Goal: Task Accomplishment & Management: Manage account settings

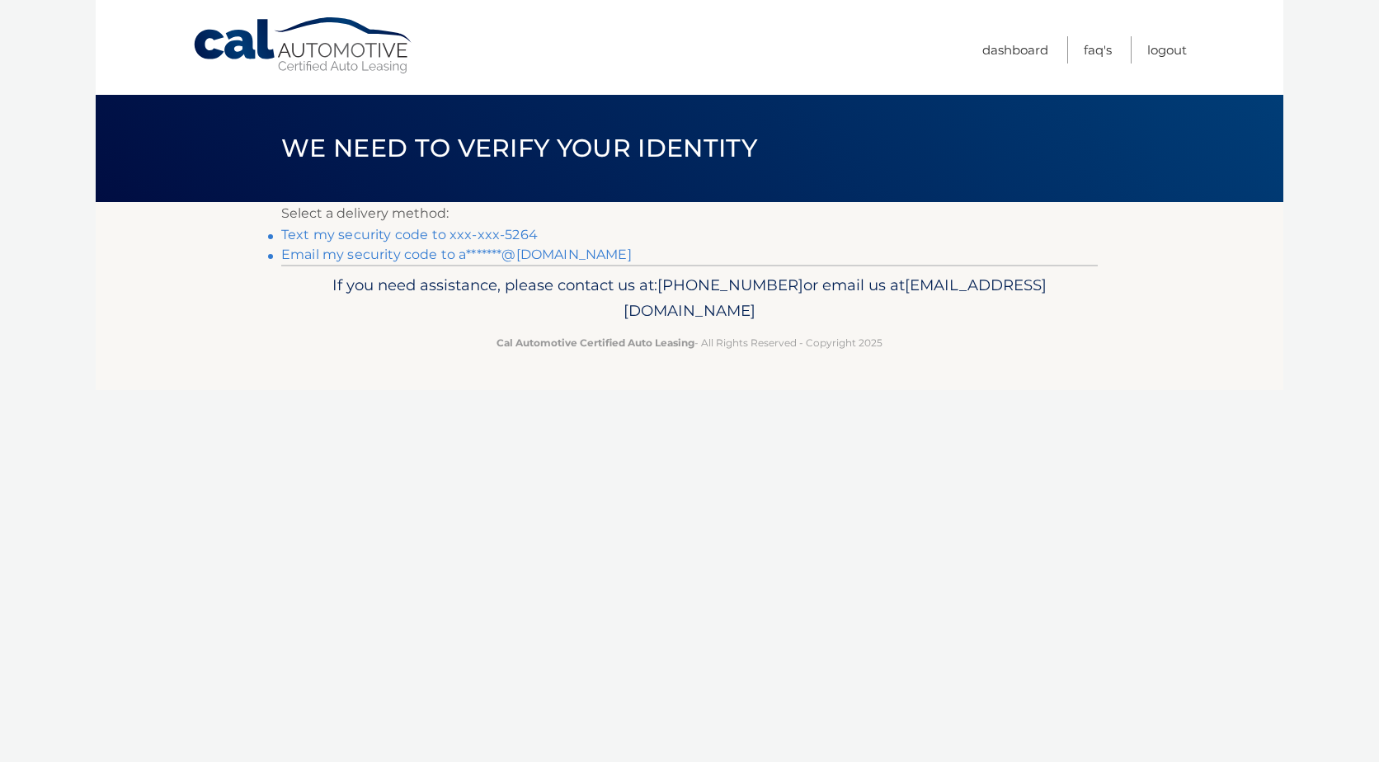
click at [426, 238] on link "Text my security code to xxx-xxx-5264" at bounding box center [409, 235] width 257 height 16
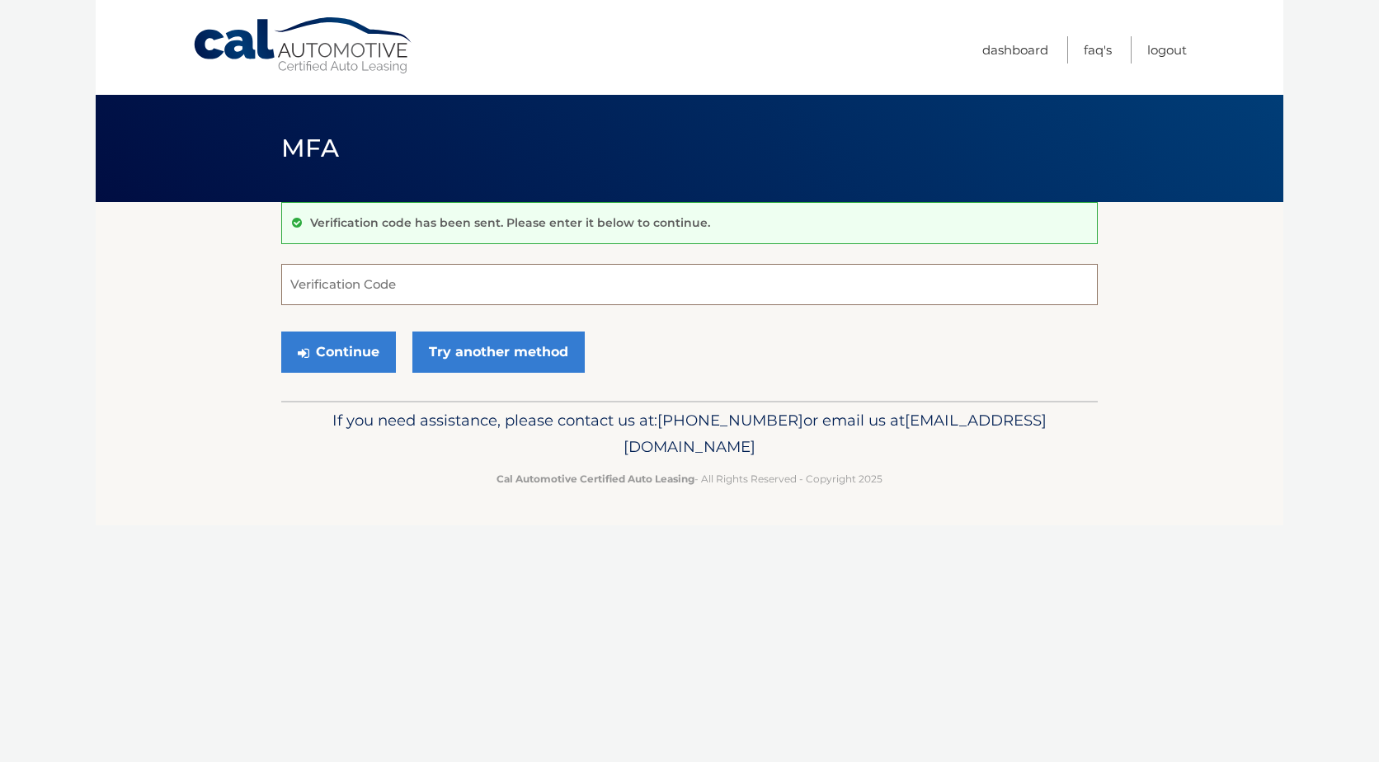
click at [429, 287] on input "Verification Code" at bounding box center [689, 284] width 817 height 41
type input "842268"
click at [318, 348] on button "Continue" at bounding box center [338, 352] width 115 height 41
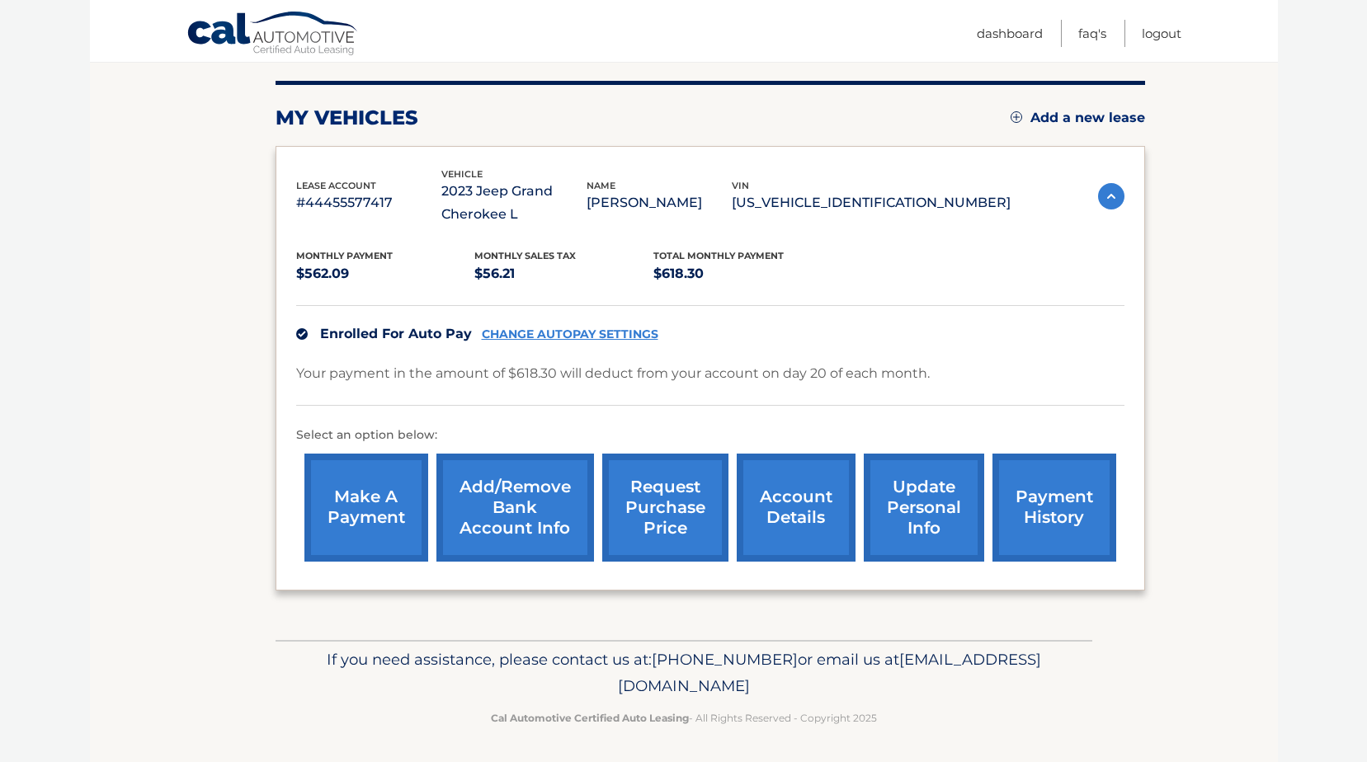
scroll to position [198, 0]
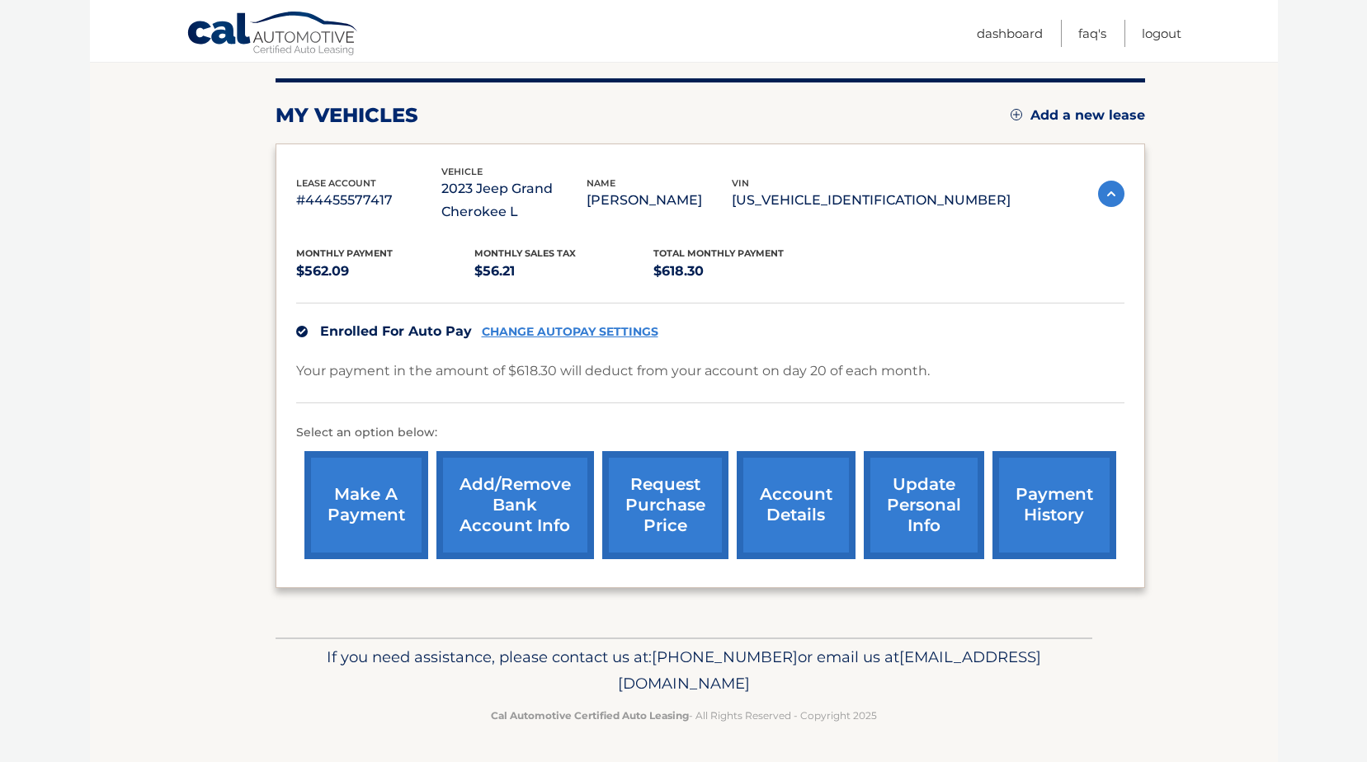
click at [779, 517] on link "account details" at bounding box center [796, 505] width 119 height 108
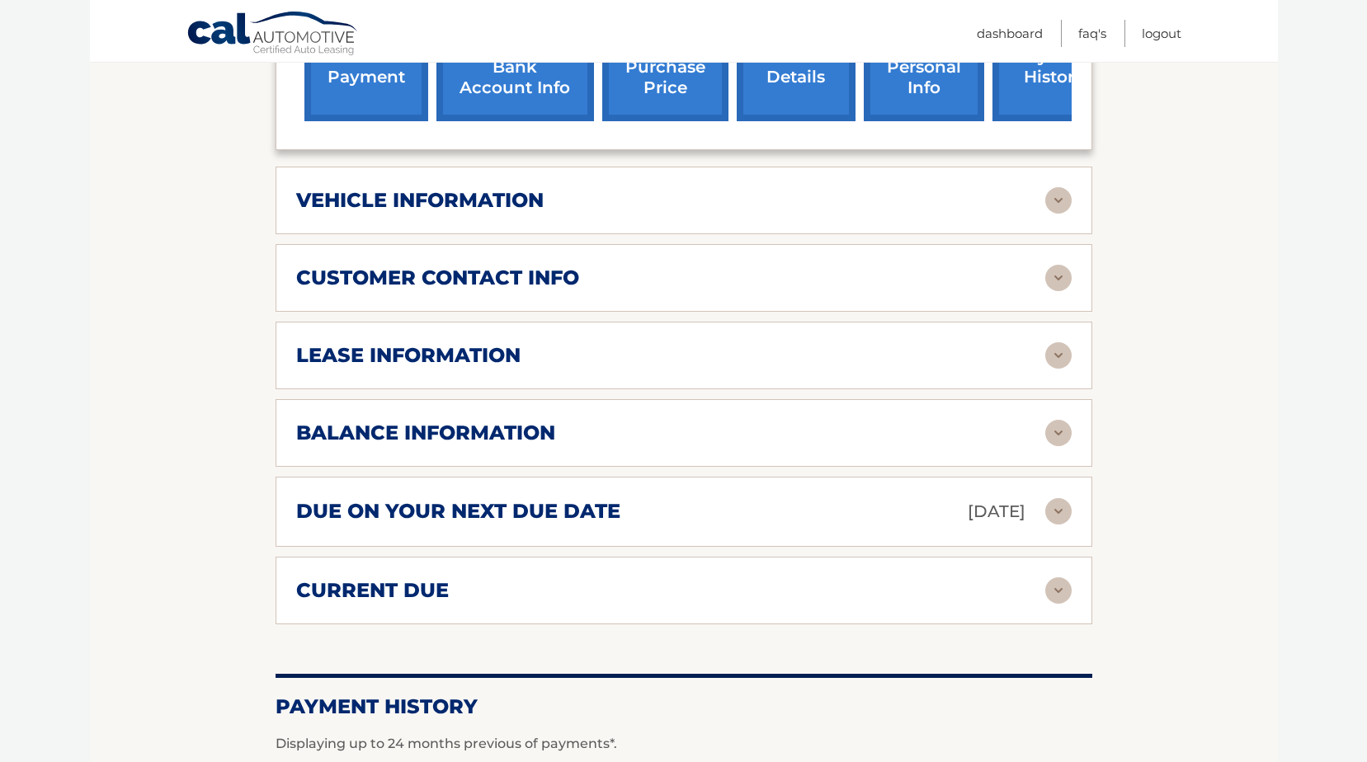
scroll to position [660, 0]
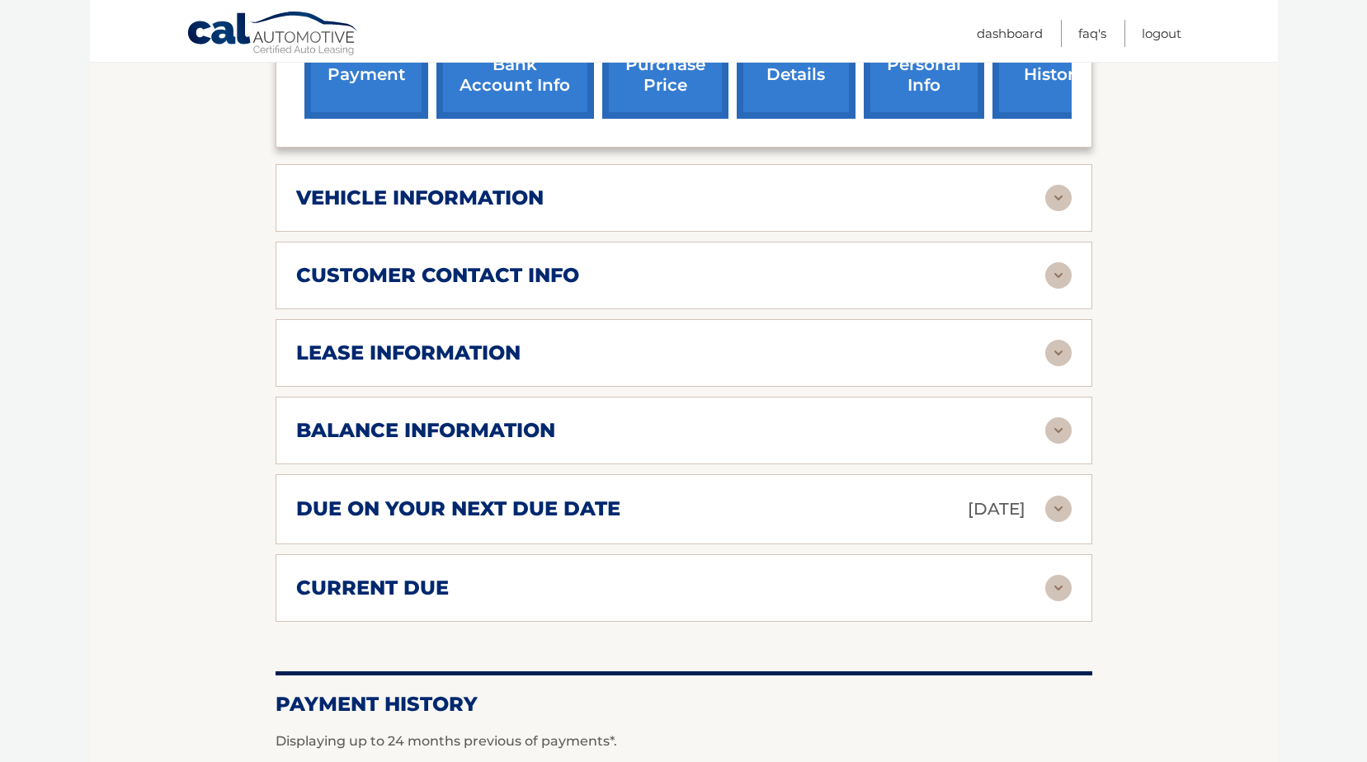
click at [1057, 347] on img at bounding box center [1058, 353] width 26 height 26
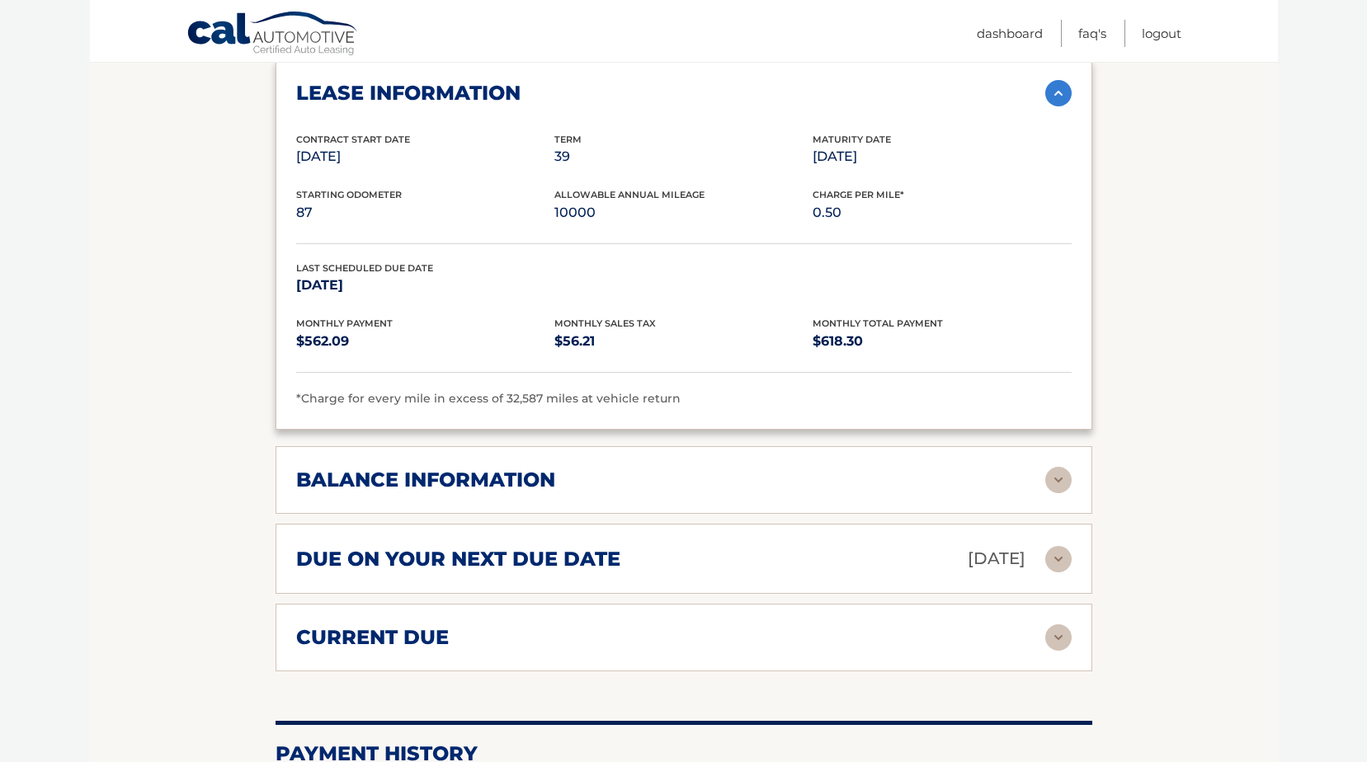
scroll to position [990, 0]
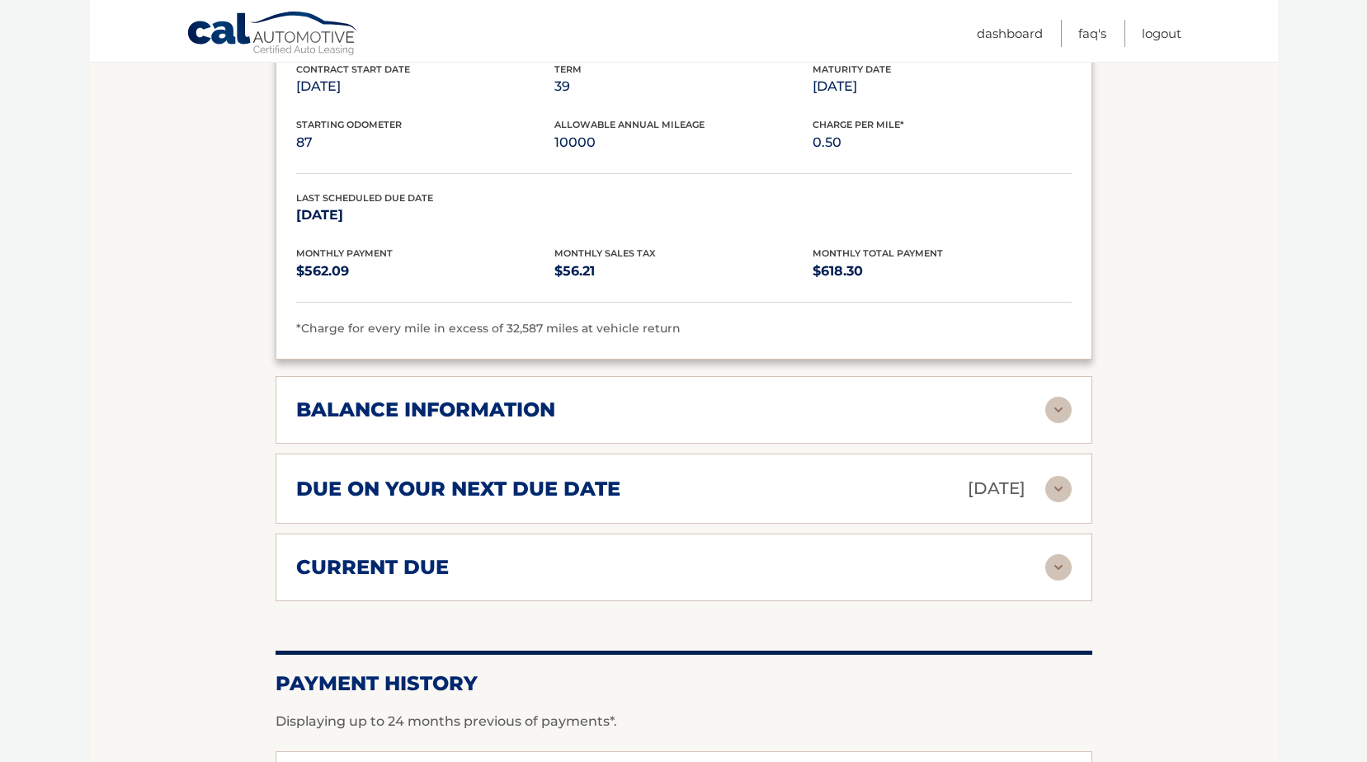
click at [1052, 412] on img at bounding box center [1058, 410] width 26 height 26
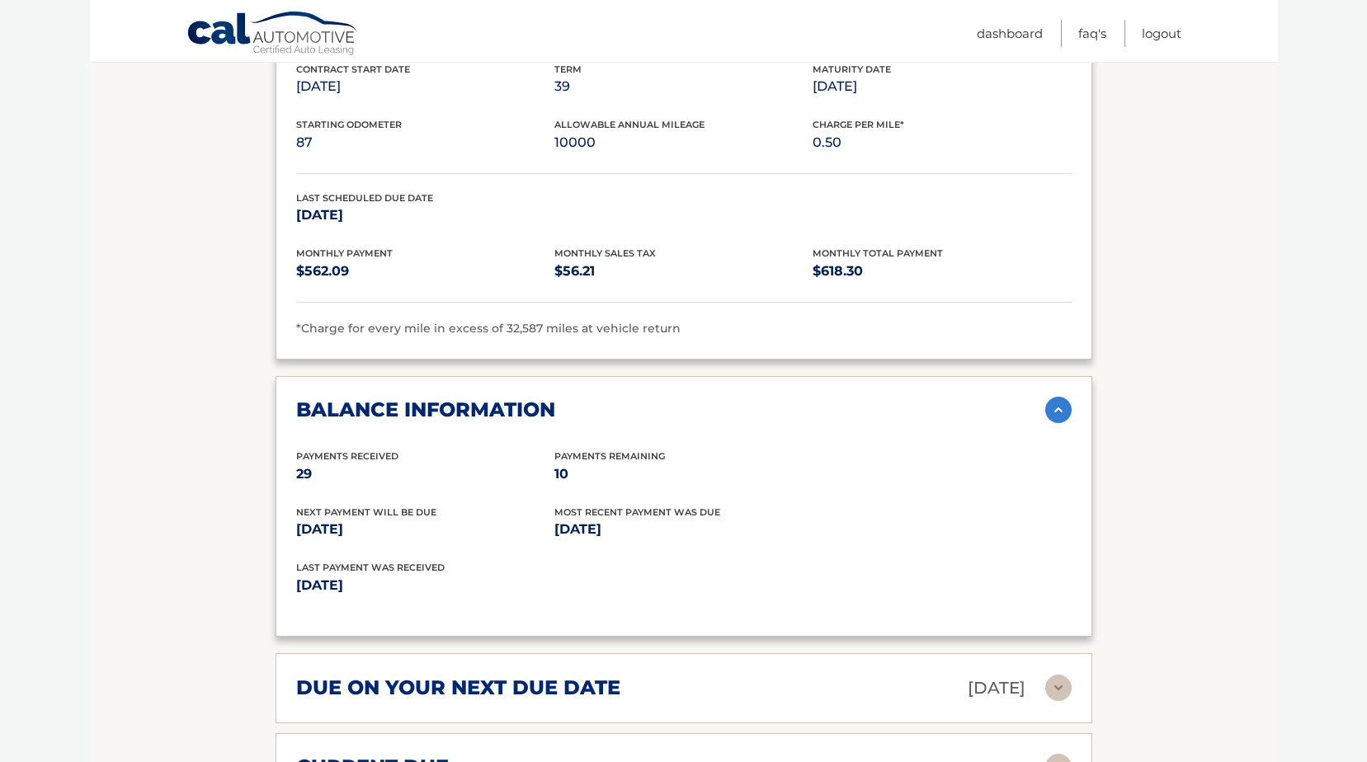
click at [1052, 412] on img at bounding box center [1058, 410] width 26 height 26
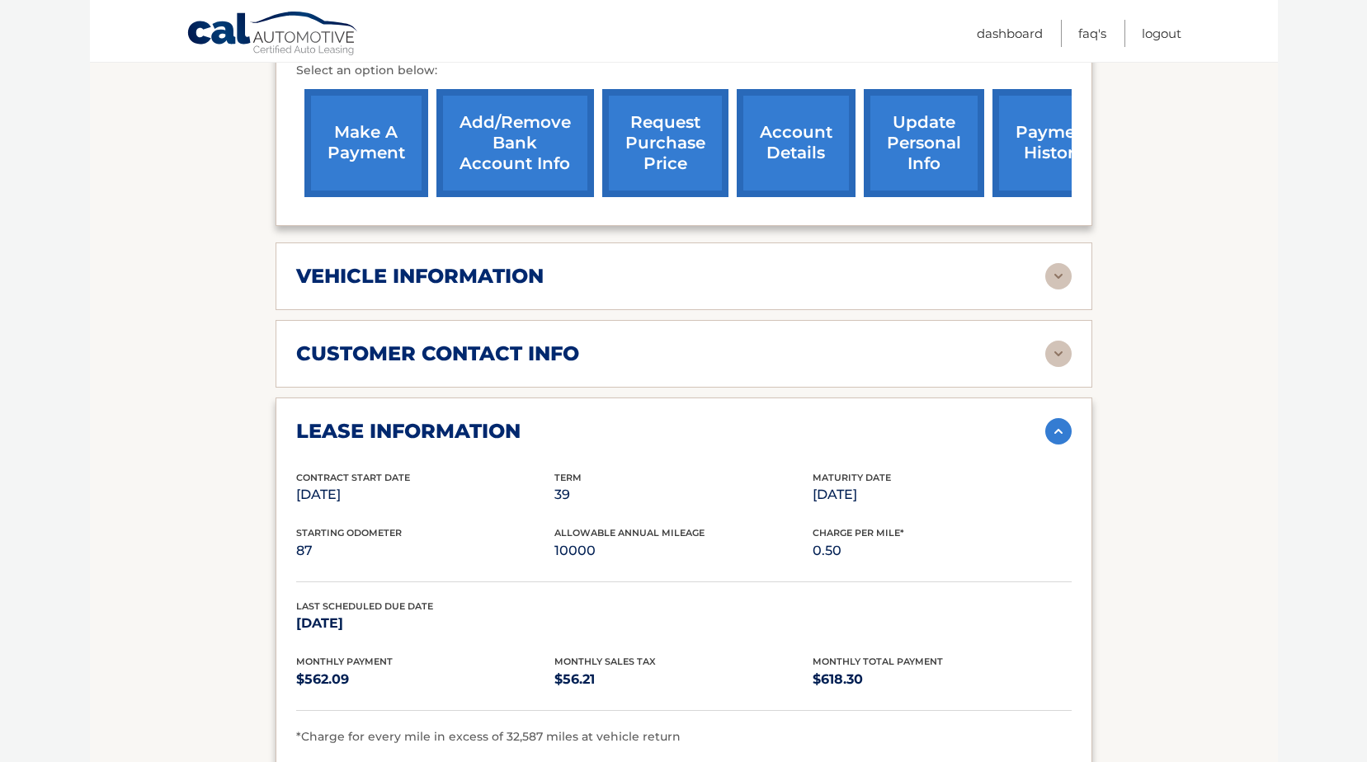
scroll to position [660, 0]
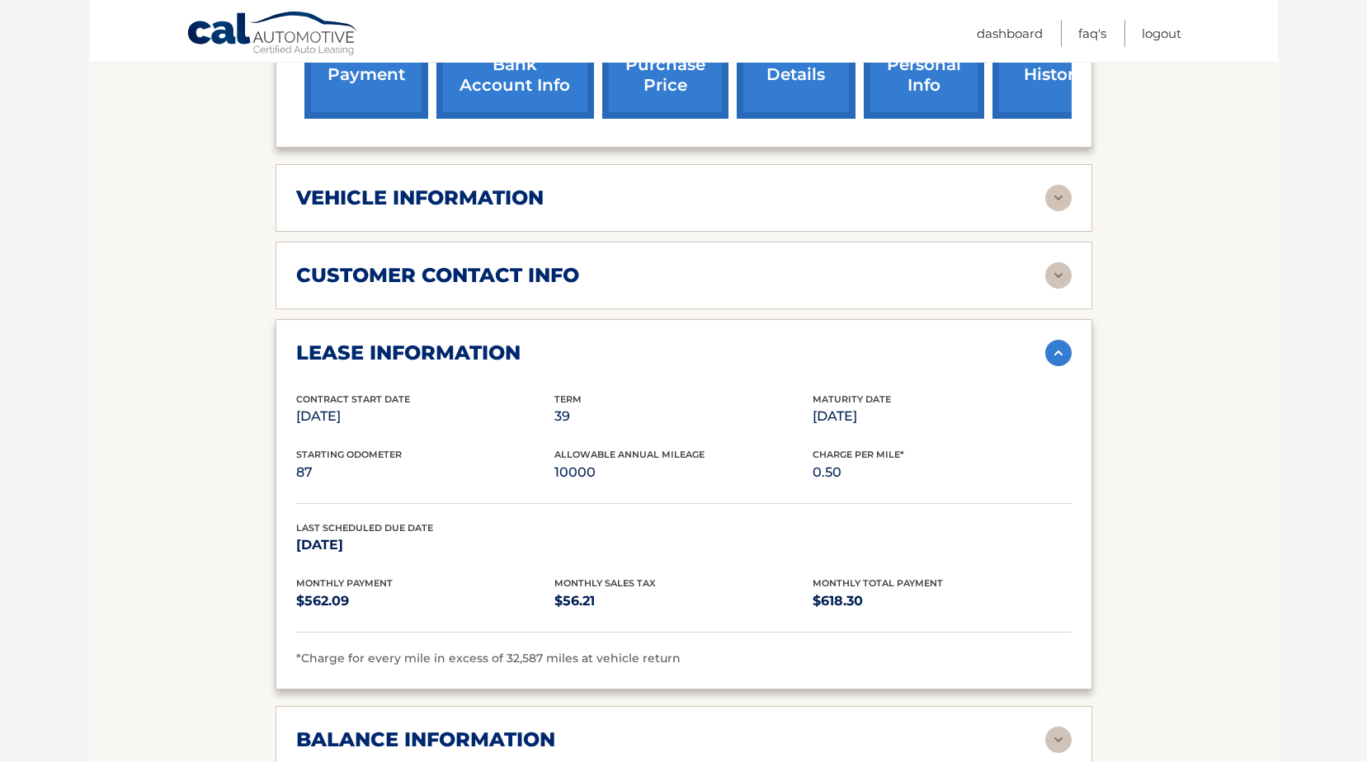
click at [1052, 272] on img at bounding box center [1058, 275] width 26 height 26
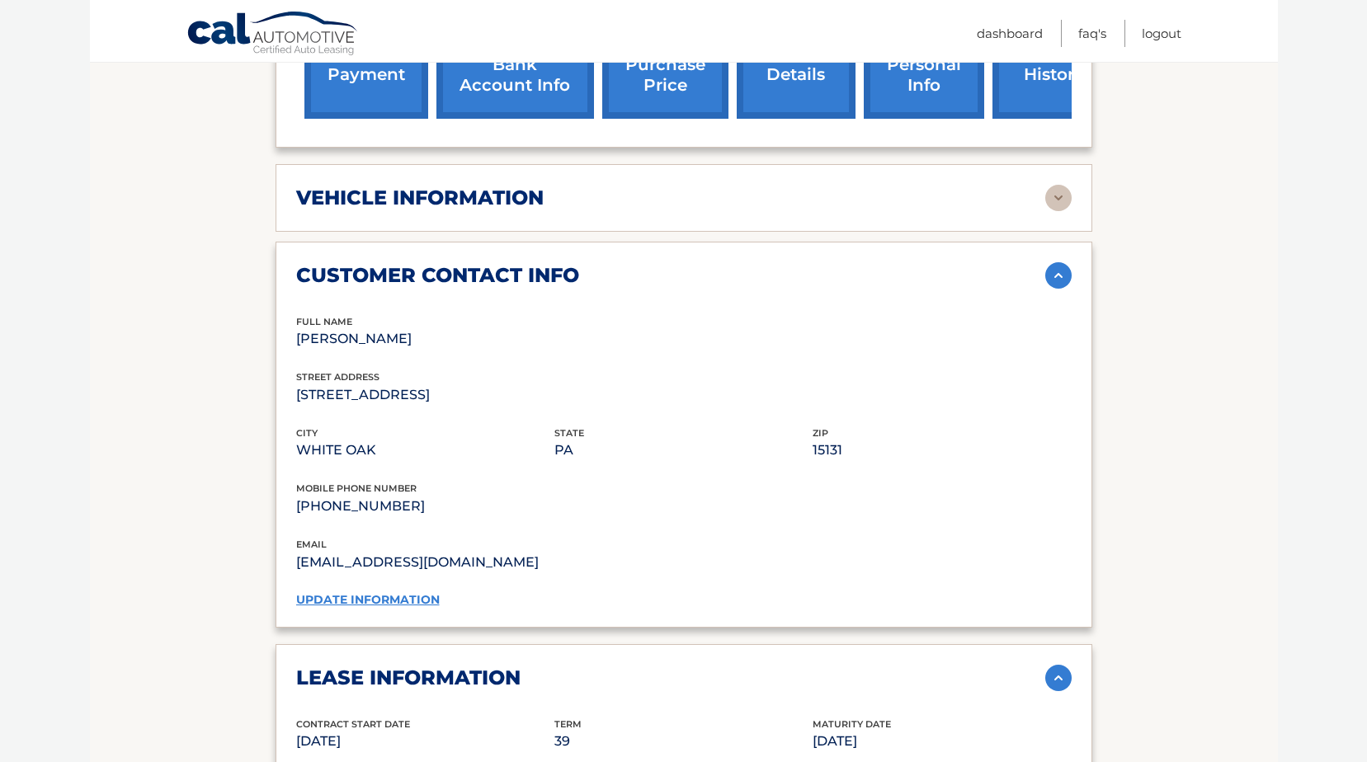
click at [394, 603] on link "update information" at bounding box center [368, 599] width 144 height 15
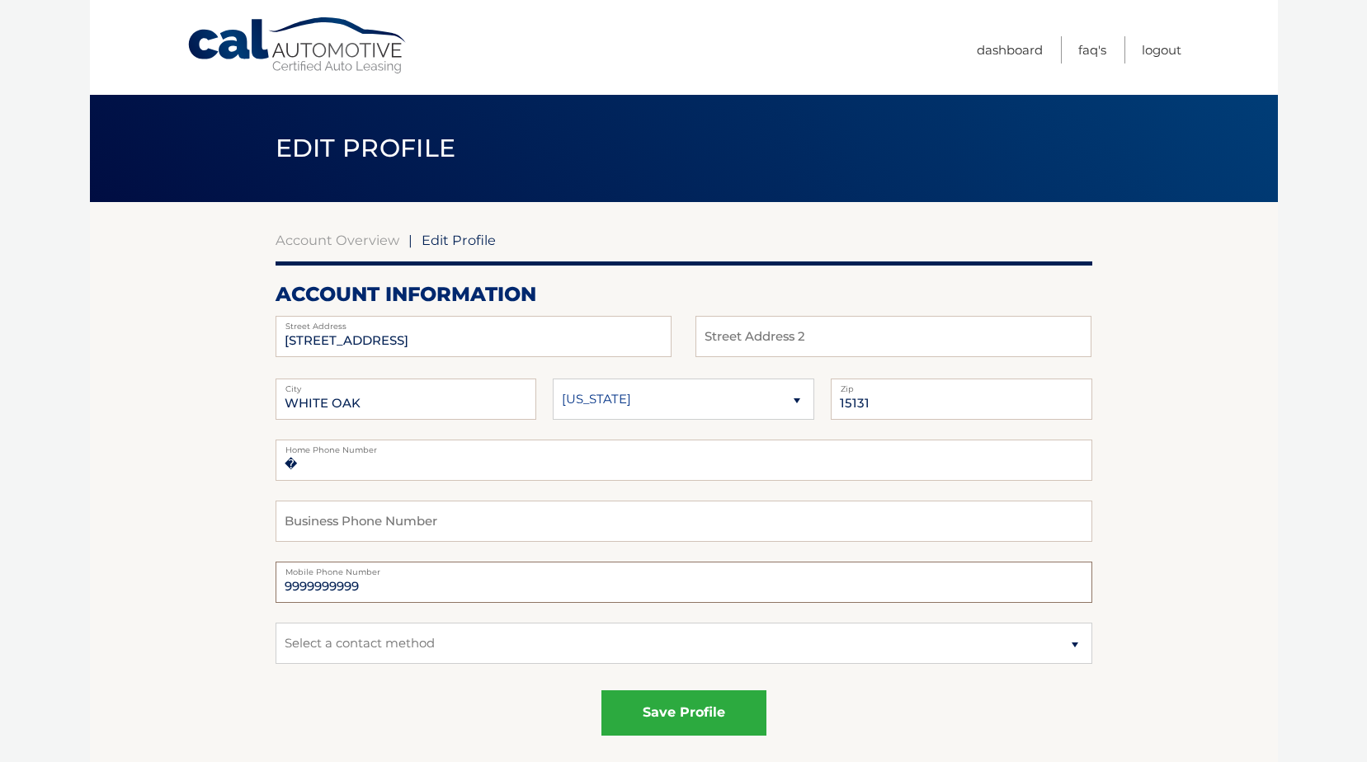
click at [359, 595] on input "9999999999" at bounding box center [683, 582] width 817 height 41
type input "[PHONE_NUMBER]"
click at [666, 710] on button "save profile" at bounding box center [683, 712] width 165 height 45
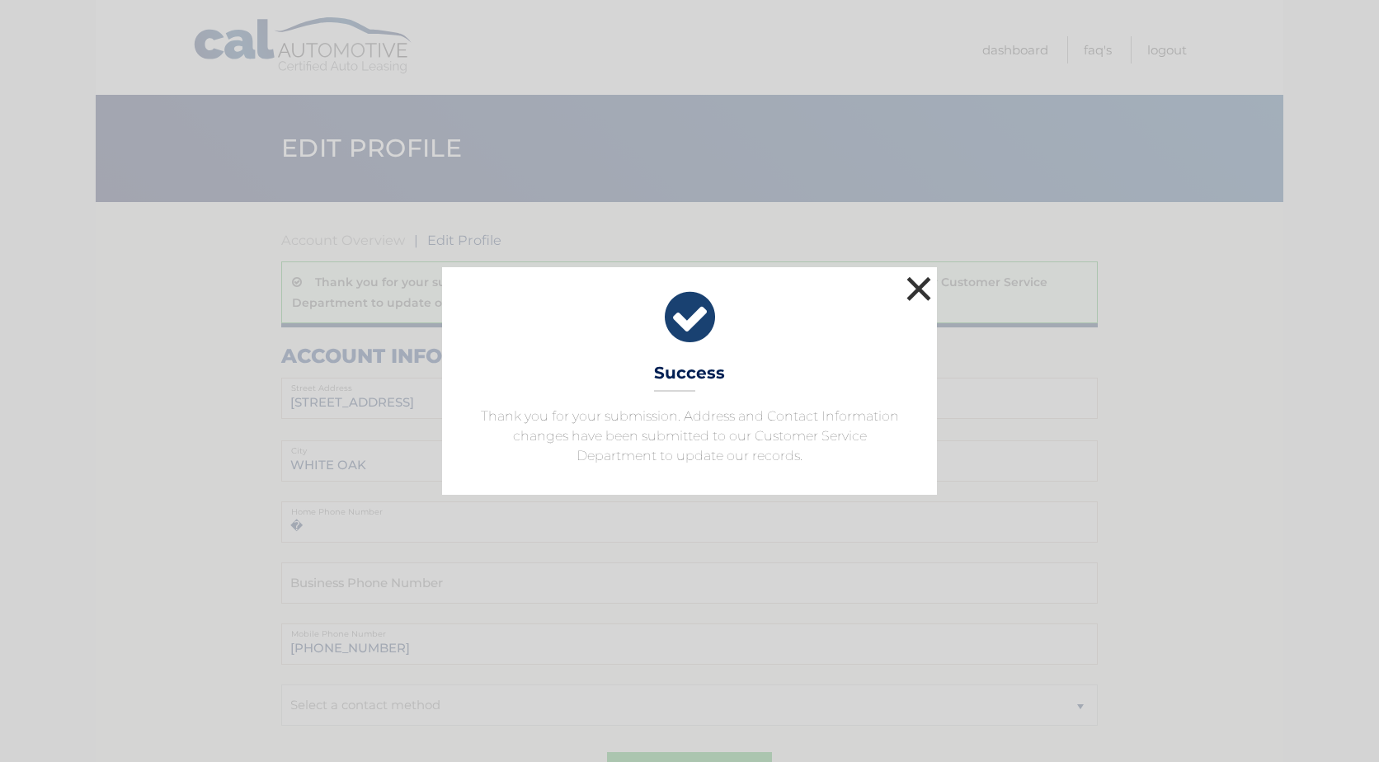
click at [921, 289] on button "×" at bounding box center [918, 288] width 33 height 33
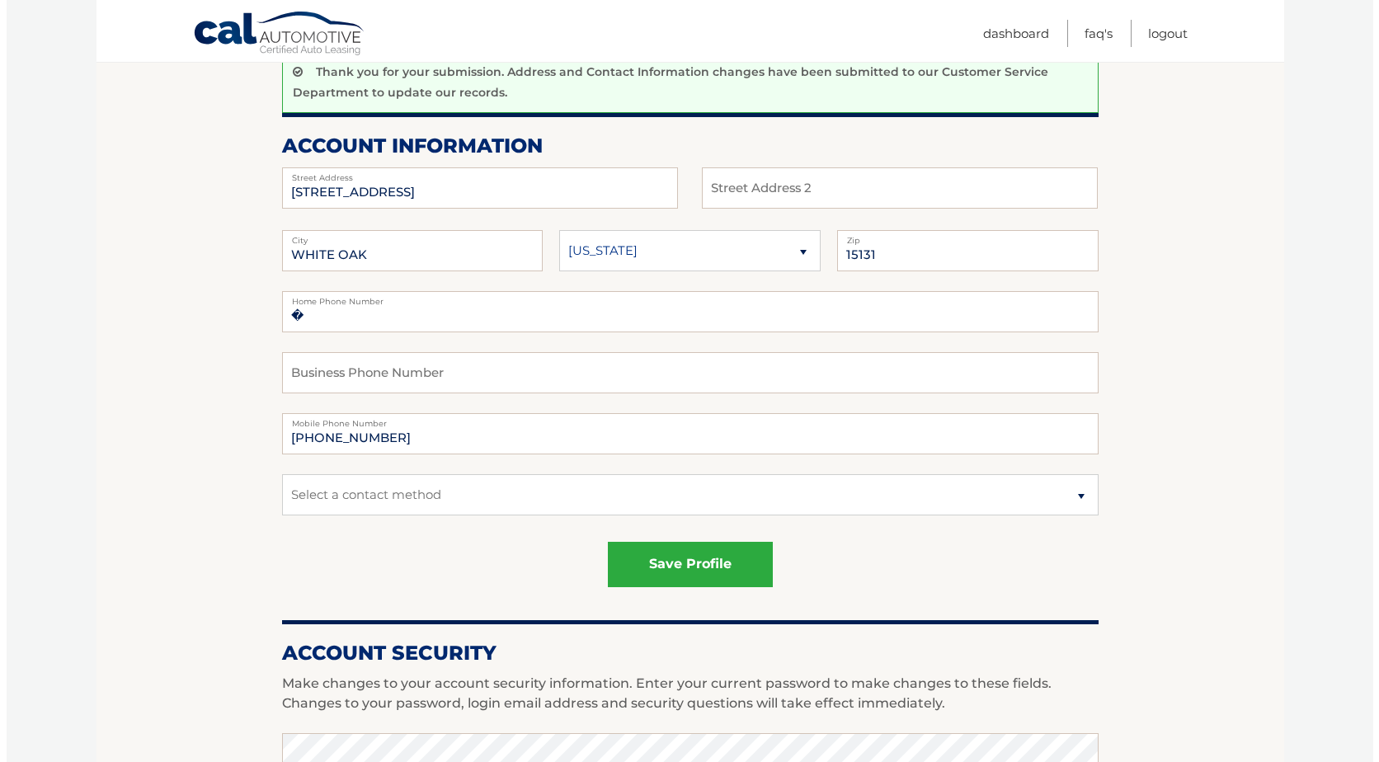
scroll to position [247, 0]
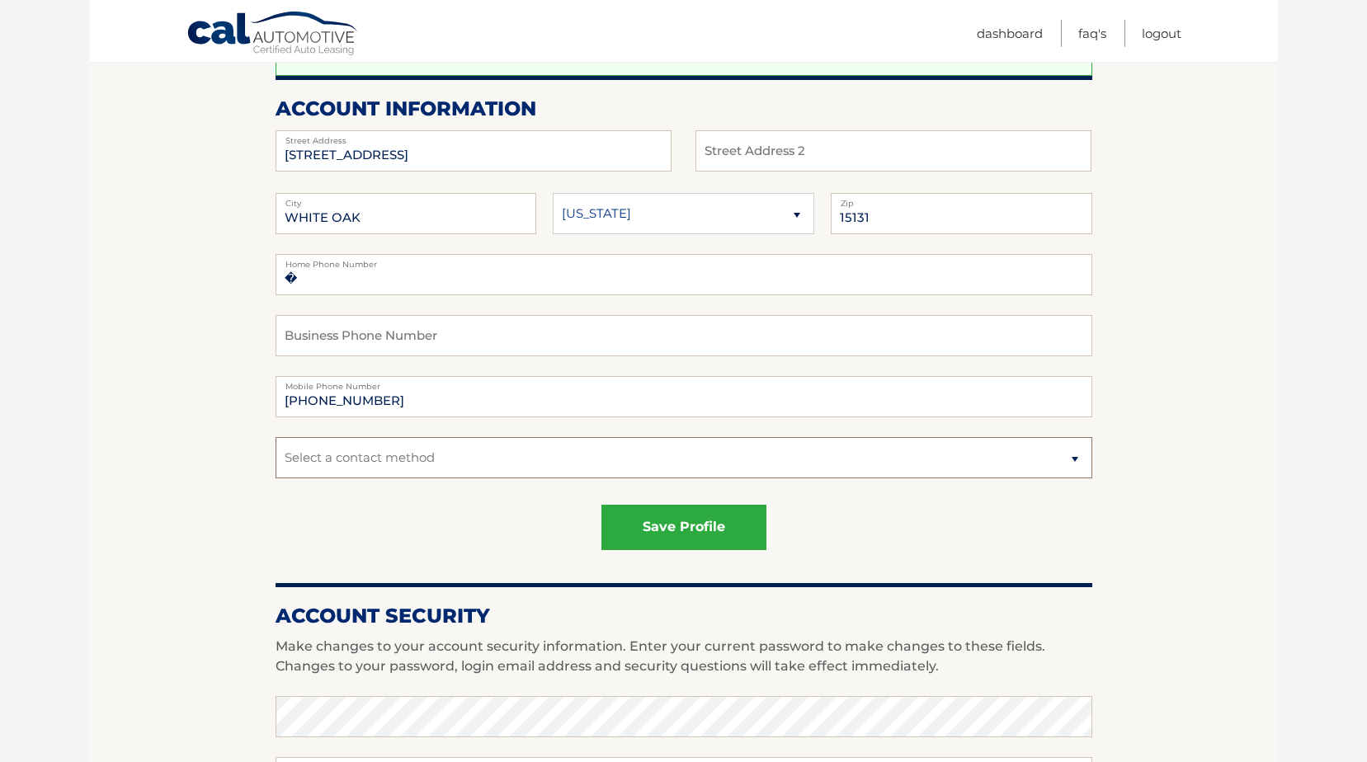
click at [718, 453] on select "Select a contact method Mobile Home" at bounding box center [683, 457] width 817 height 41
select select "1"
click at [275, 437] on select "Select a contact method Mobile Home" at bounding box center [683, 457] width 817 height 41
click at [687, 520] on button "save profile" at bounding box center [683, 527] width 165 height 45
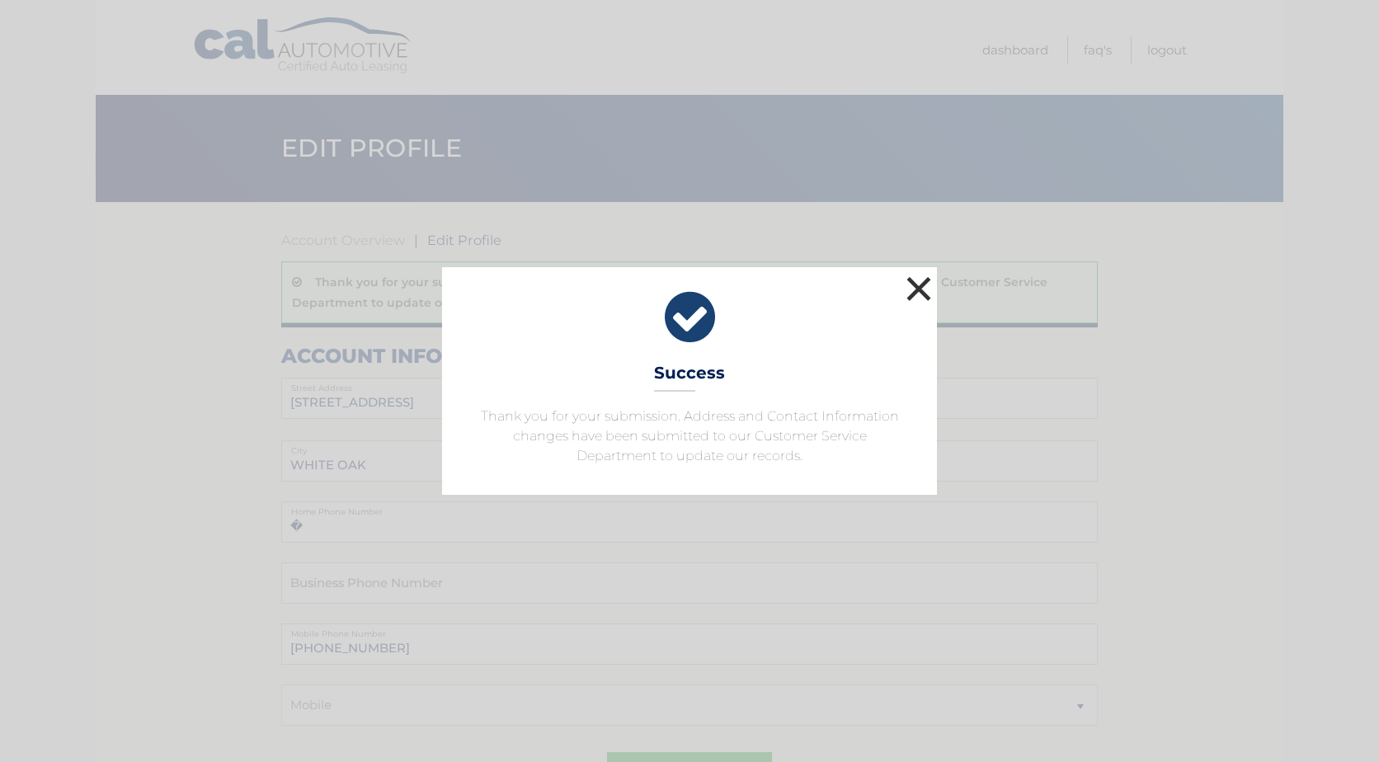
click at [916, 285] on button "×" at bounding box center [918, 288] width 33 height 33
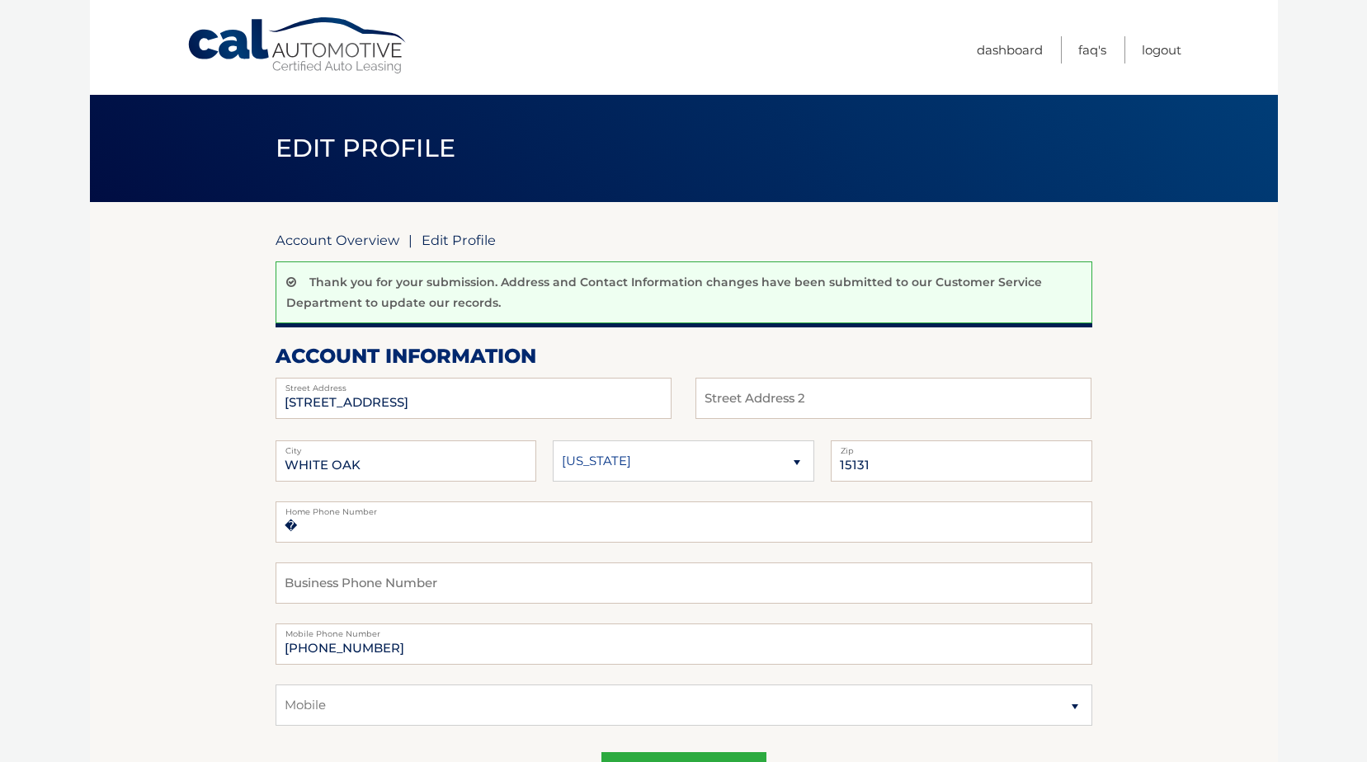
click at [367, 238] on link "Account Overview" at bounding box center [337, 240] width 124 height 16
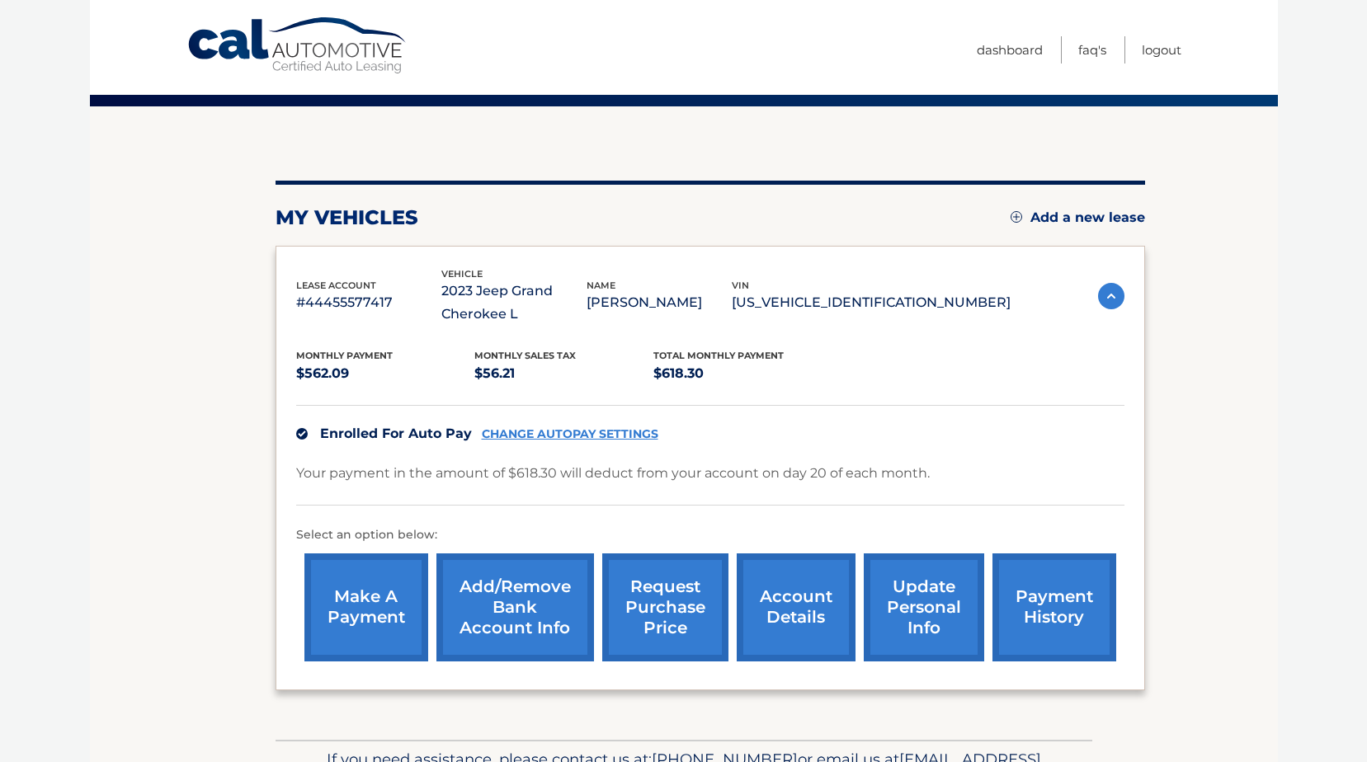
scroll to position [198, 0]
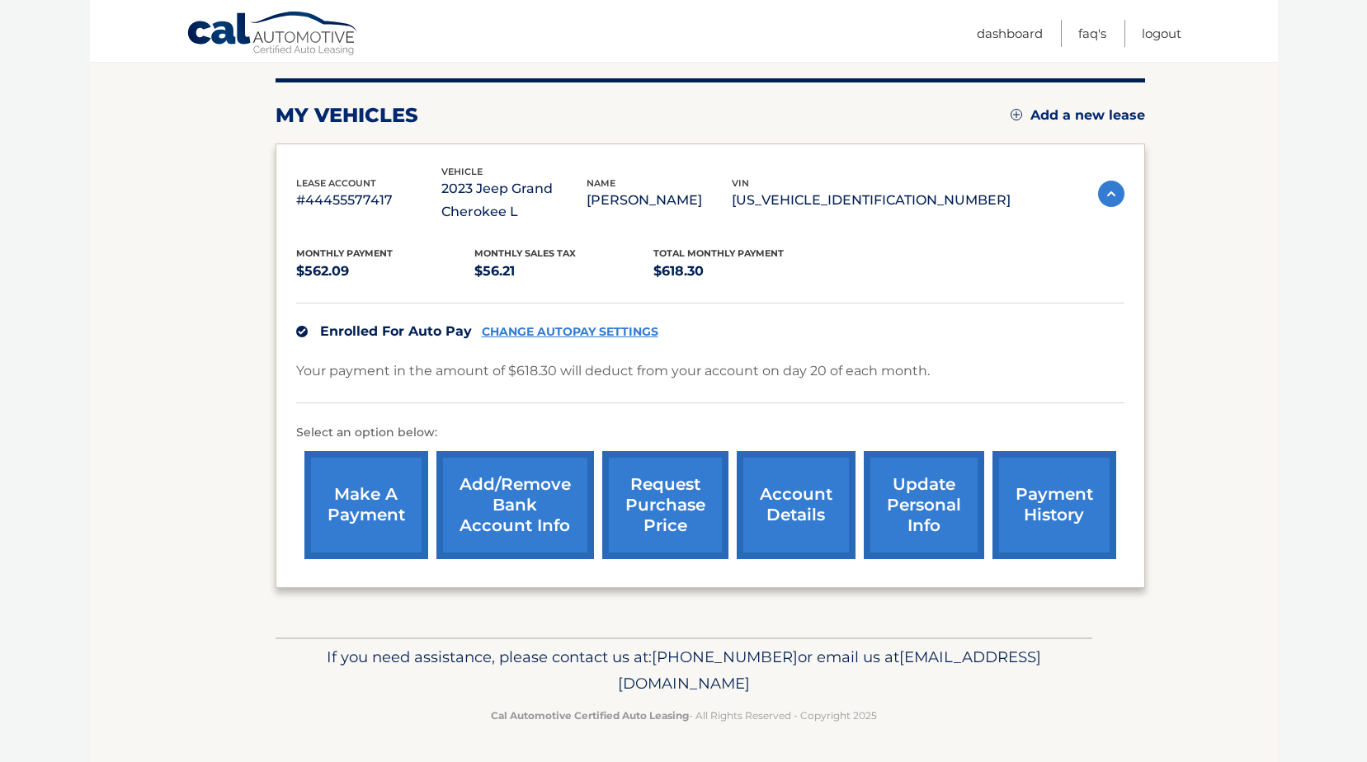
click at [785, 505] on link "account details" at bounding box center [796, 505] width 119 height 108
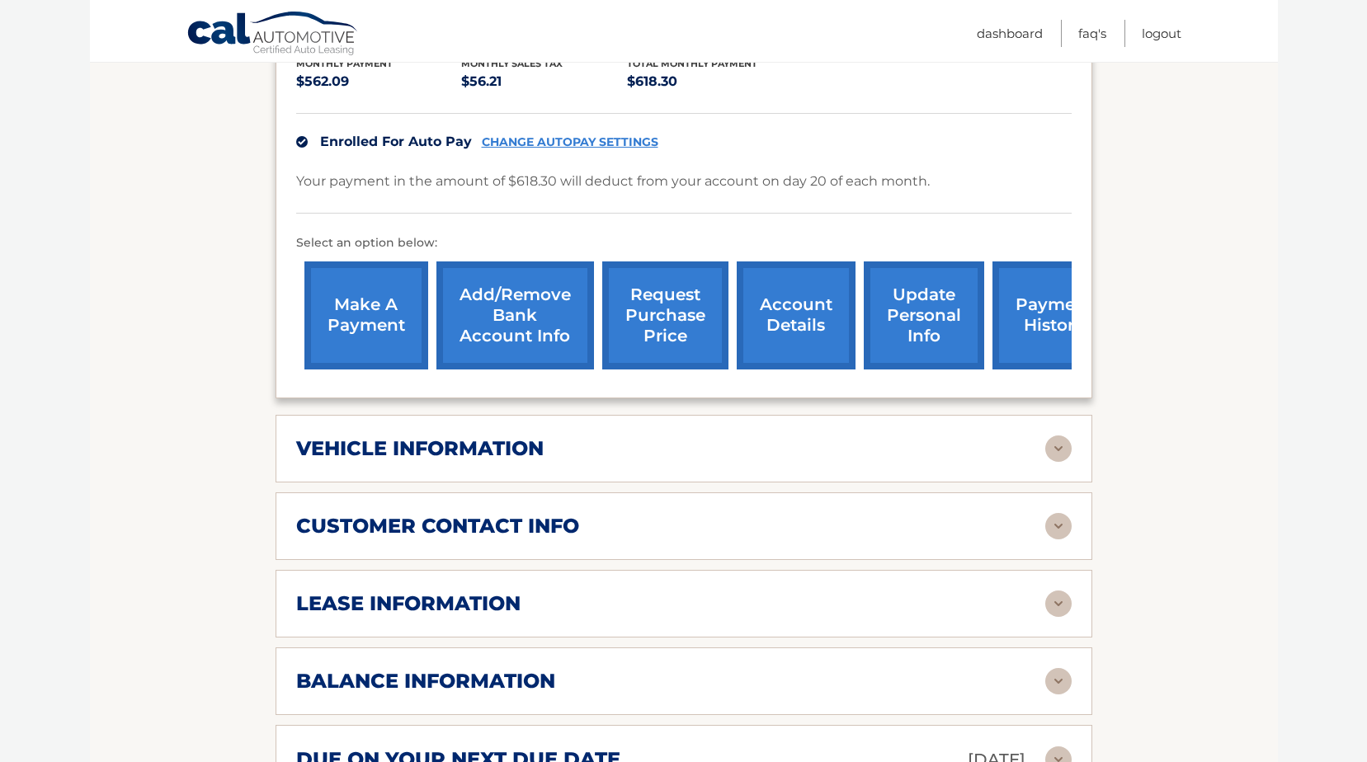
scroll to position [495, 0]
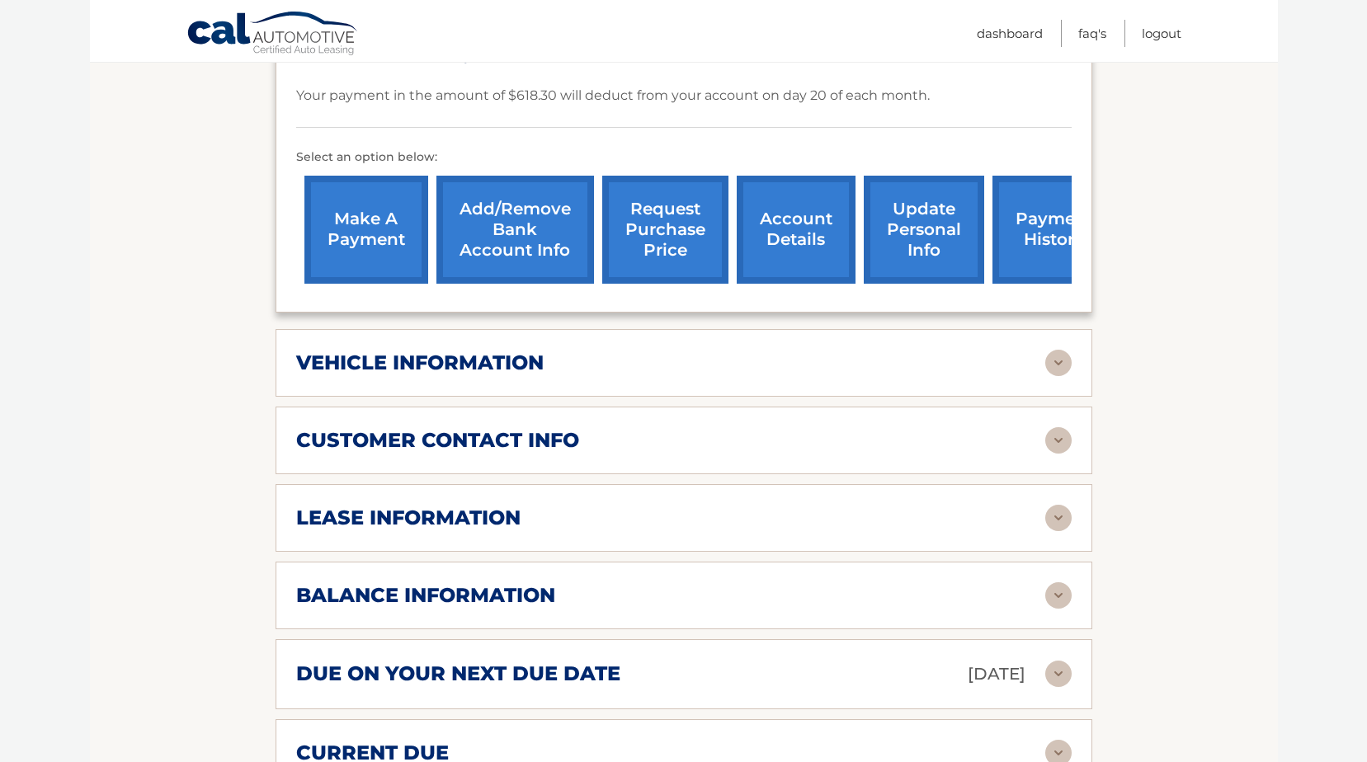
click at [823, 444] on div "customer contact info" at bounding box center [670, 440] width 749 height 25
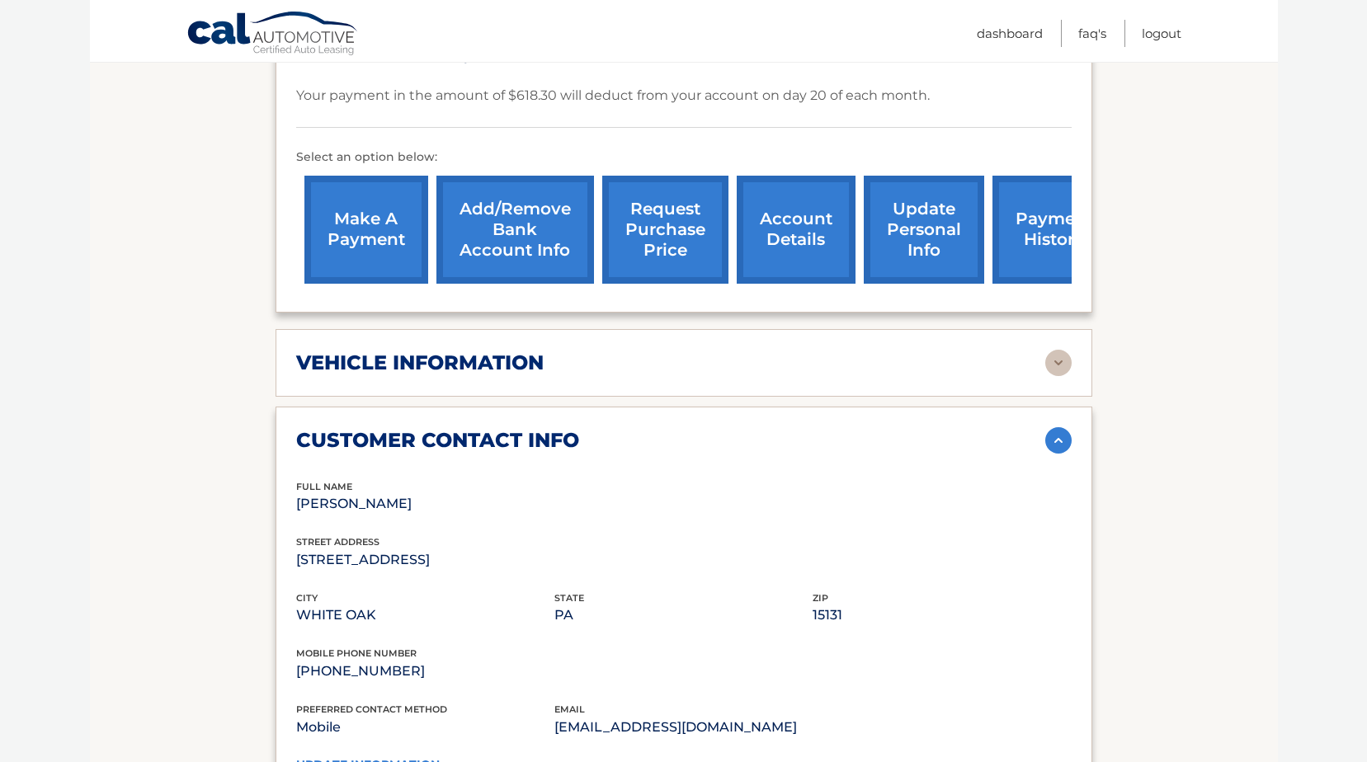
click at [1062, 434] on img at bounding box center [1058, 440] width 26 height 26
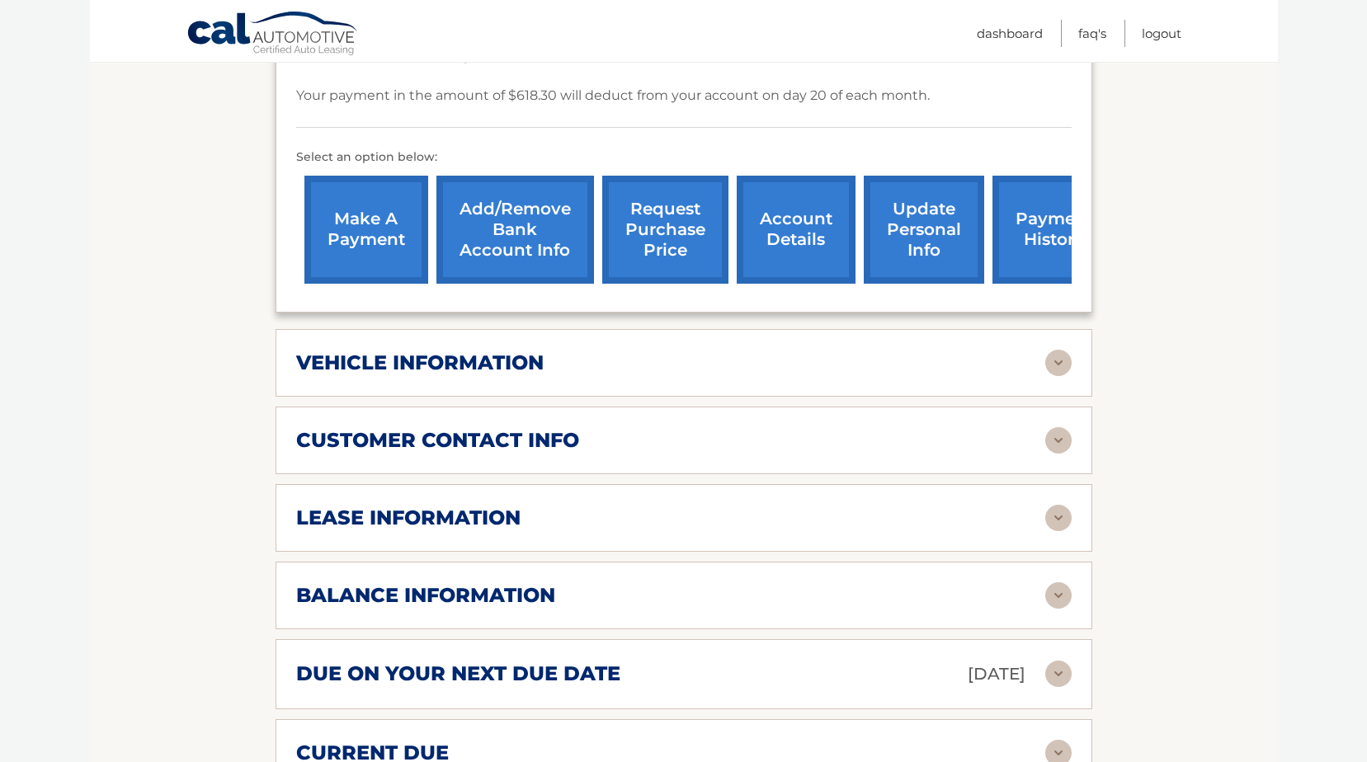
click at [1051, 351] on img at bounding box center [1058, 363] width 26 height 26
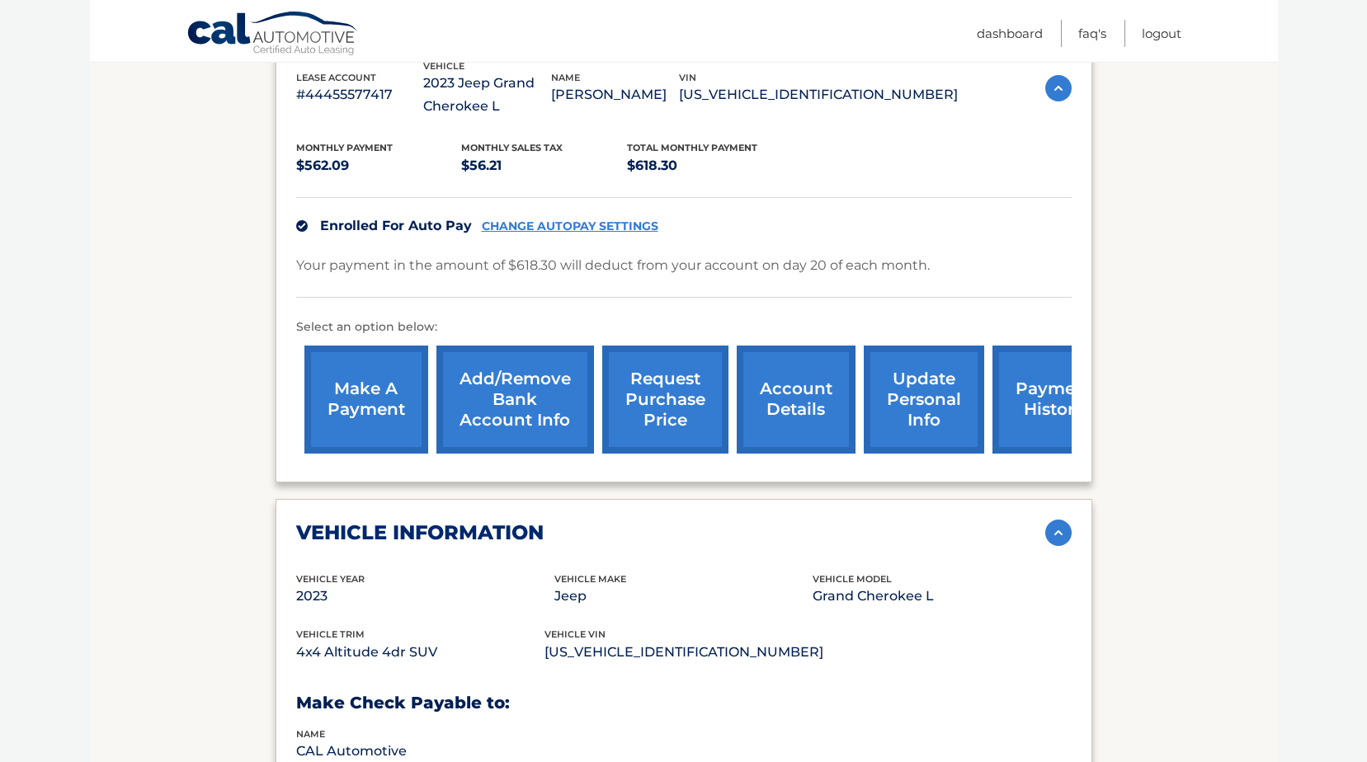
scroll to position [0, 0]
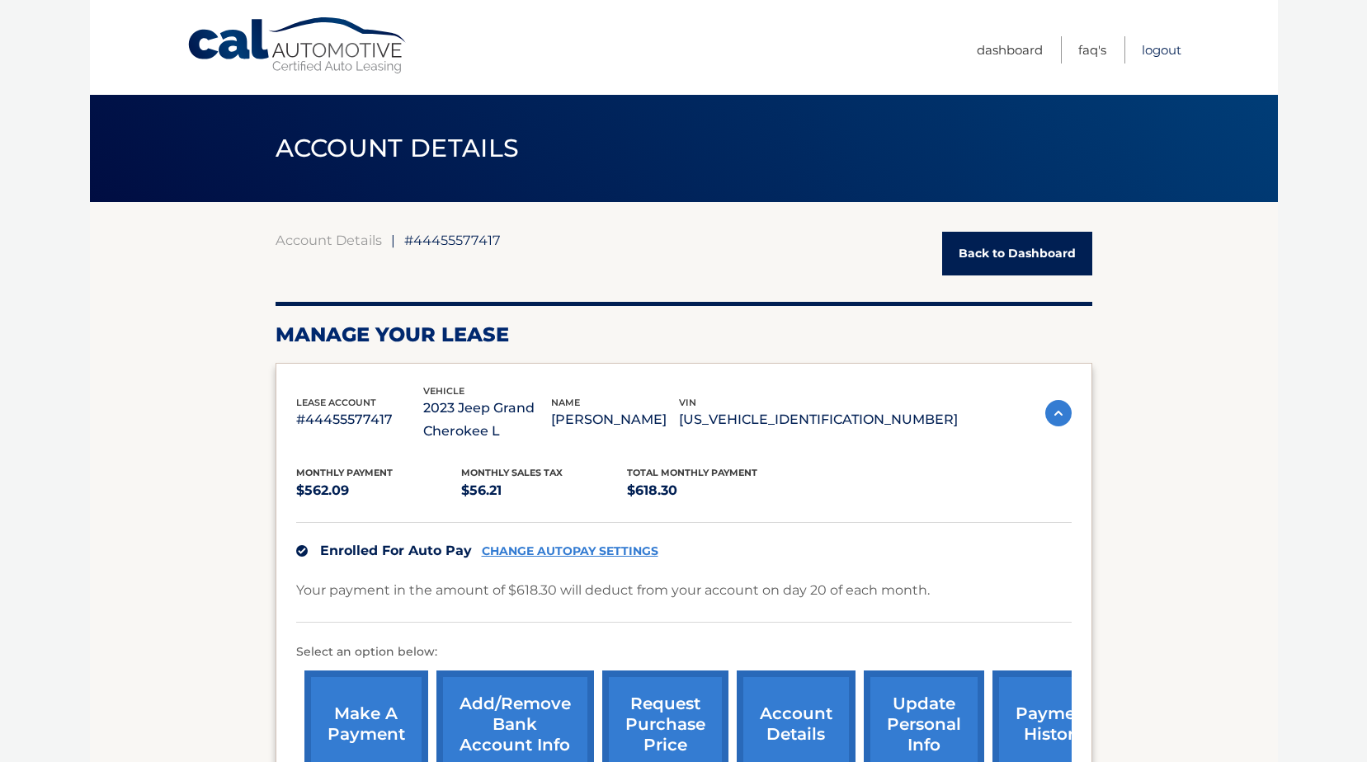
click at [1167, 52] on link "Logout" at bounding box center [1162, 49] width 40 height 27
